Goal: Navigation & Orientation: Find specific page/section

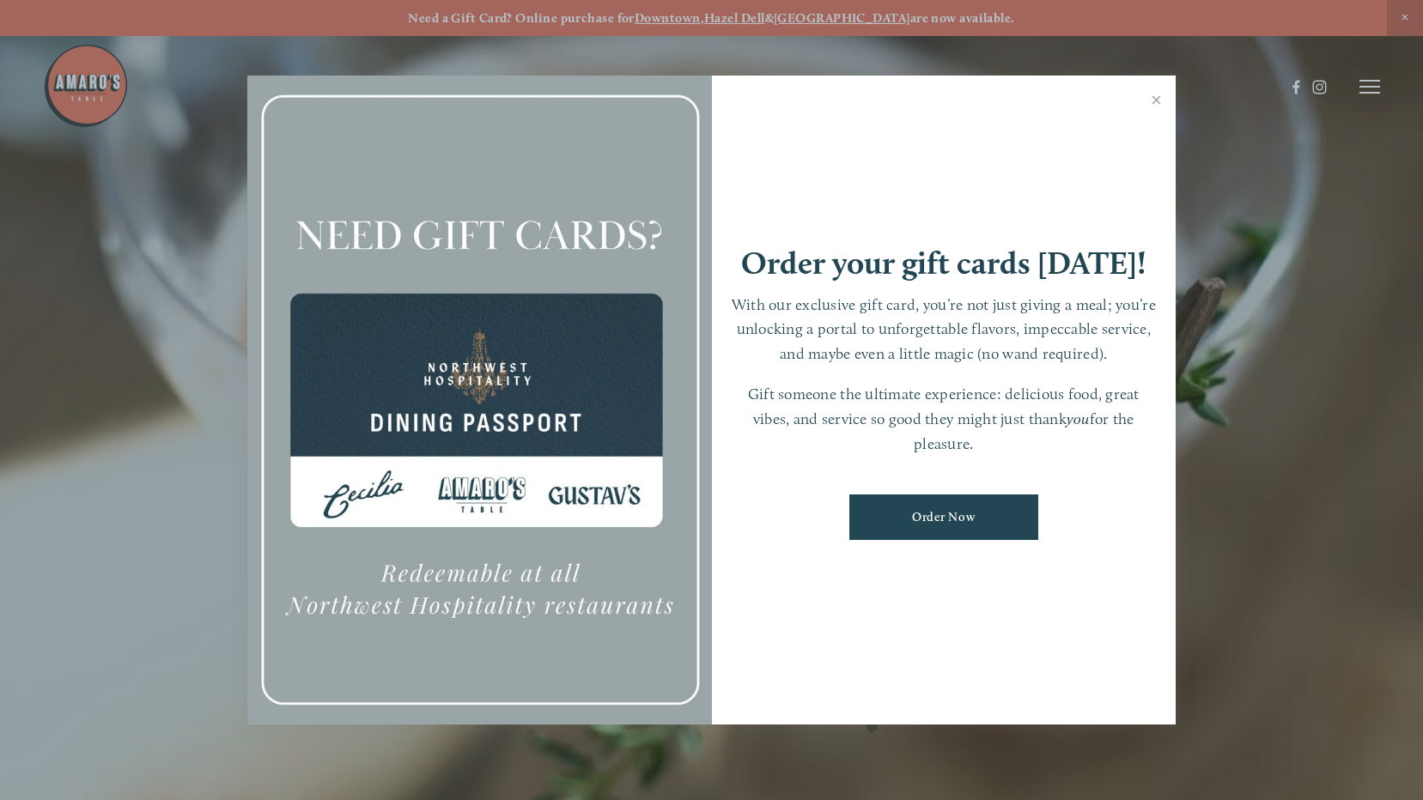
click at [1368, 90] on div at bounding box center [711, 400] width 1423 height 800
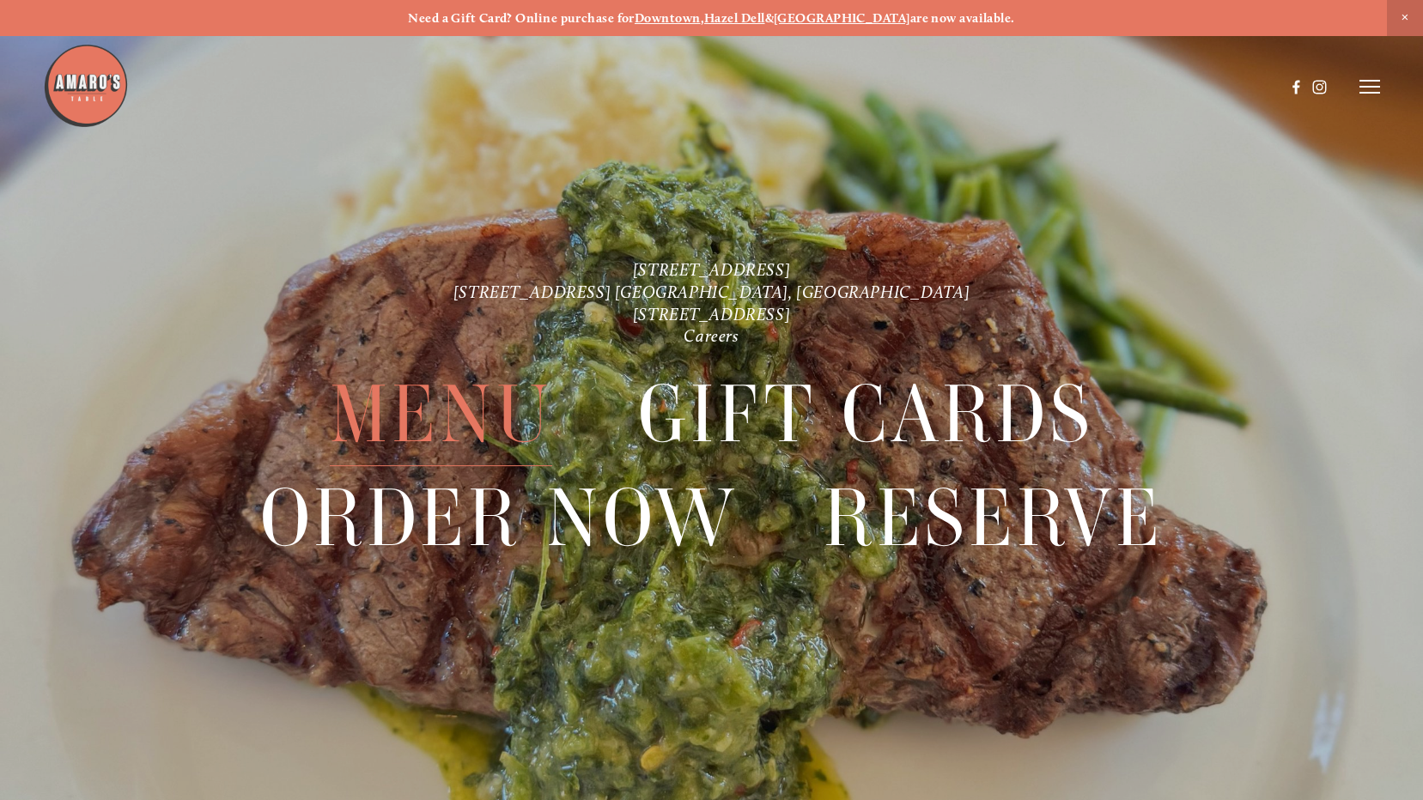
click at [450, 405] on span "Menu" at bounding box center [441, 414] width 223 height 103
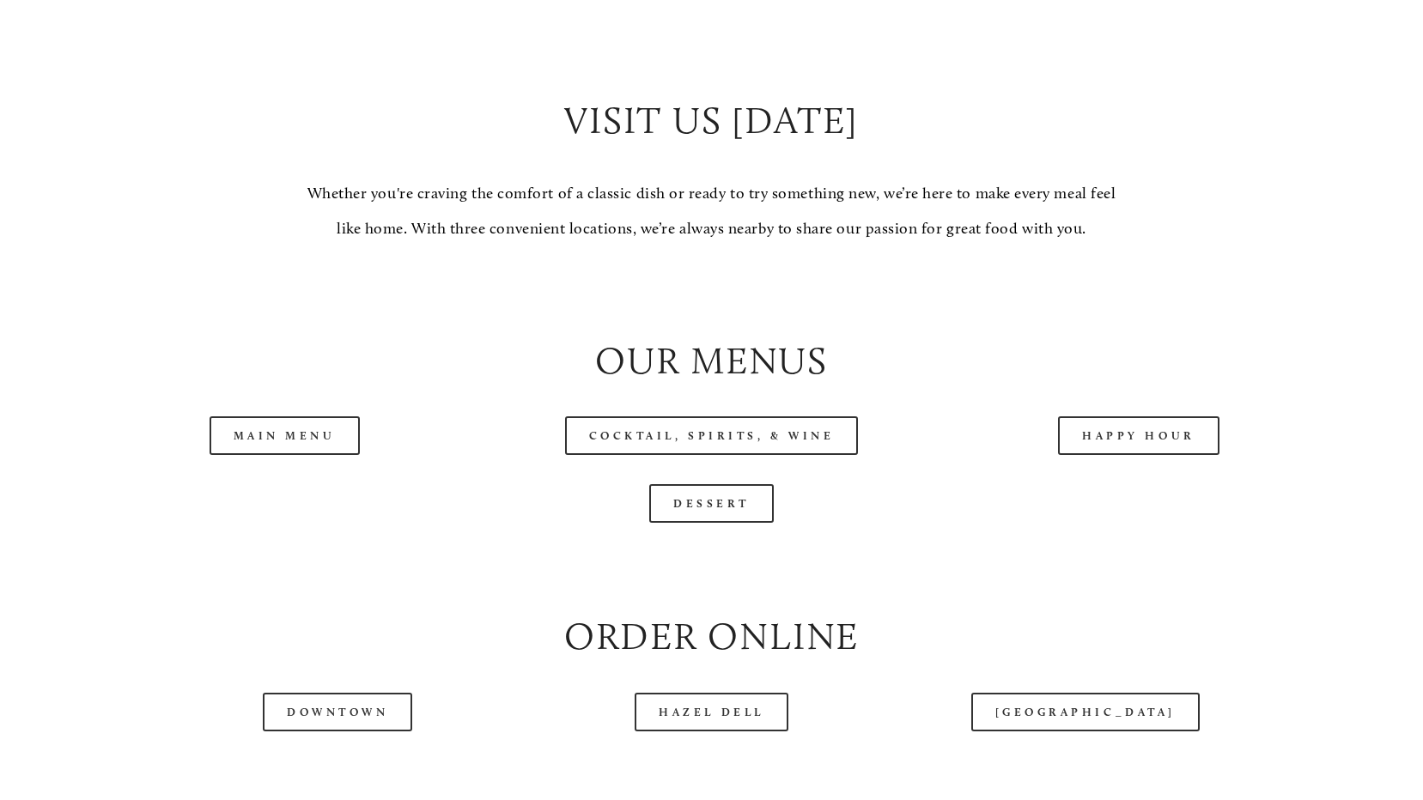
scroll to position [1632, 0]
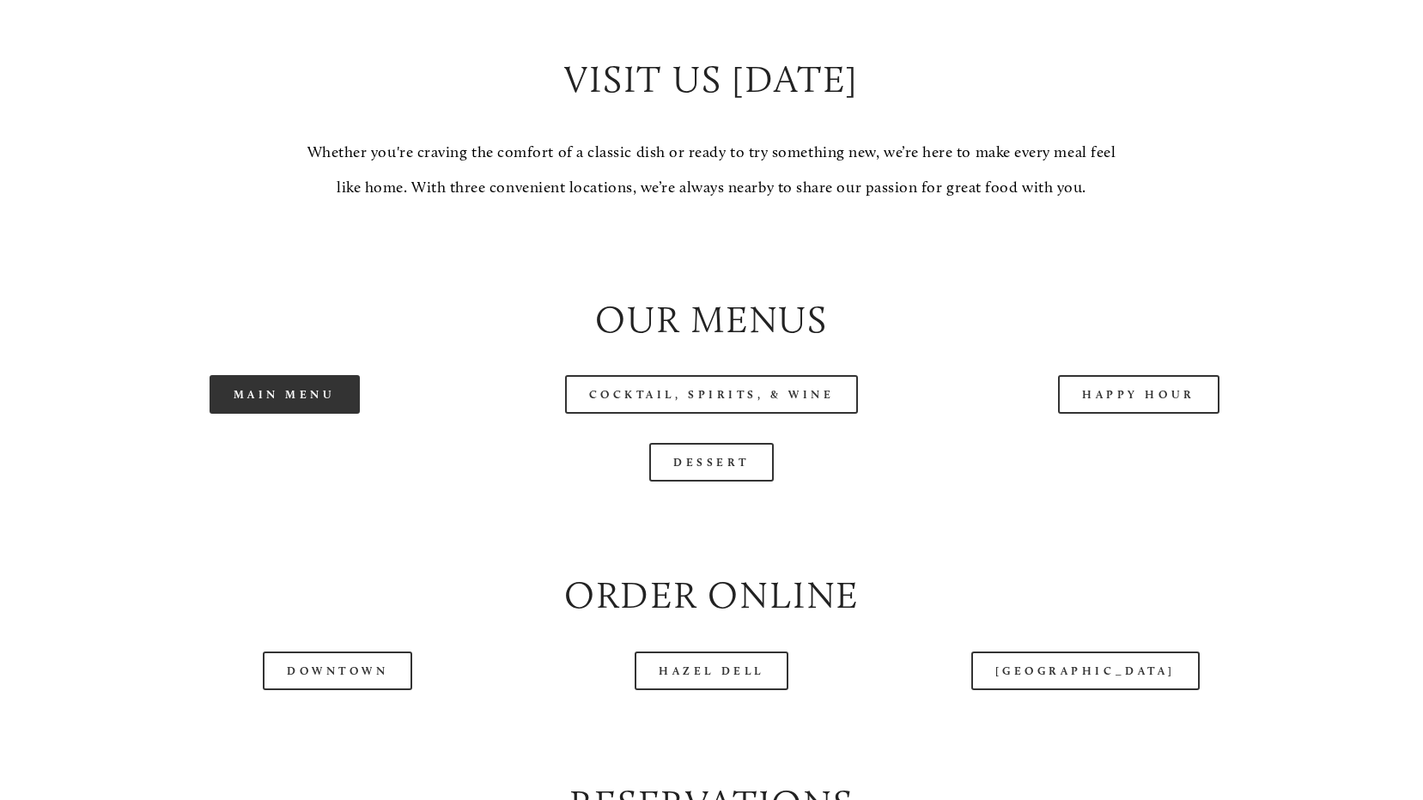
click at [275, 409] on link "Main Menu" at bounding box center [285, 394] width 150 height 39
